Goal: Navigation & Orientation: Find specific page/section

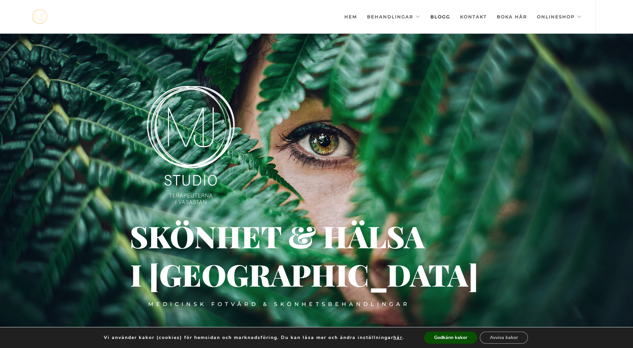
click at [445, 17] on link "Blogg" at bounding box center [440, 16] width 20 height 33
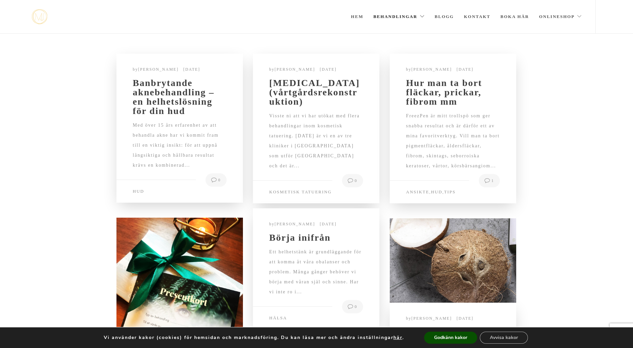
click at [401, 17] on link "Behandlingar" at bounding box center [398, 16] width 51 height 33
click at [474, 15] on link "Kontakt" at bounding box center [477, 16] width 27 height 33
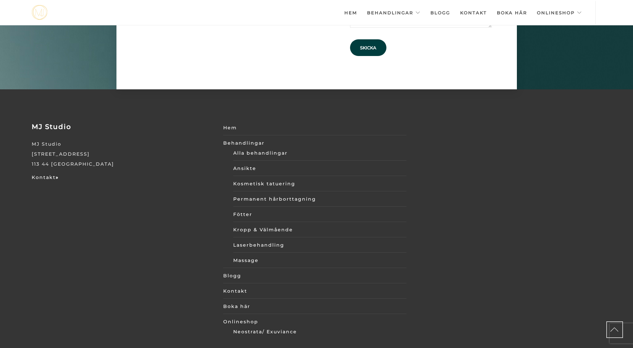
scroll to position [2312, 0]
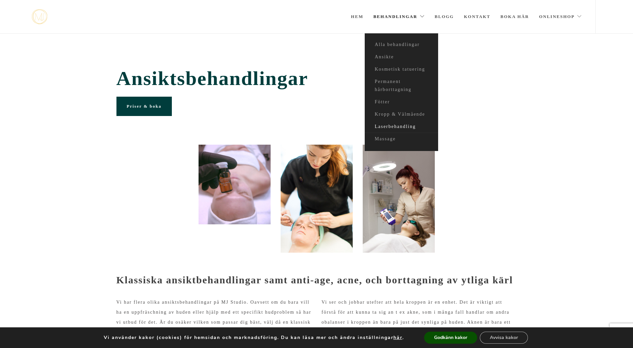
click at [405, 127] on link "Laserbehandling" at bounding box center [401, 127] width 73 height 12
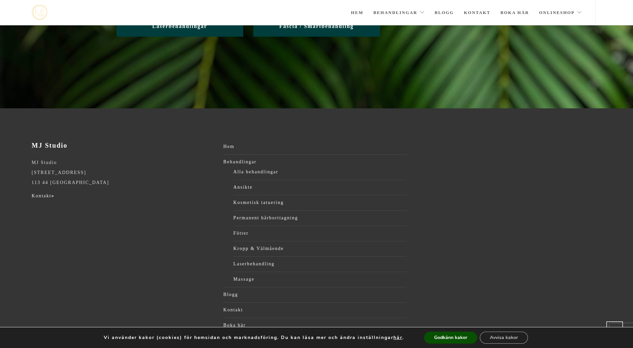
scroll to position [80, 0]
